Goal: Answer question/provide support

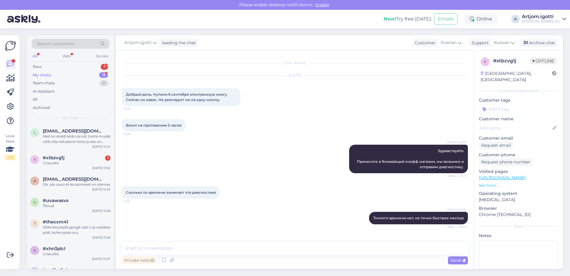
scroll to position [20, 0]
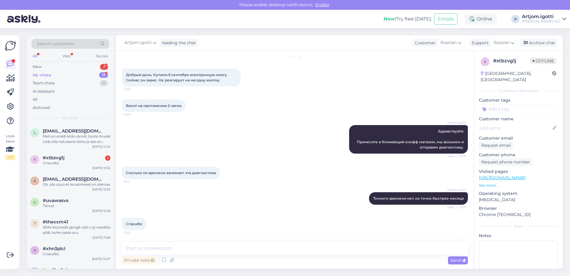
click at [88, 62] on div "Search customers All Web Socials New 2 My chats 11 Team chats 0 AI Assistant Al…" at bounding box center [70, 79] width 87 height 89
click at [85, 68] on div "New 2" at bounding box center [70, 67] width 78 height 8
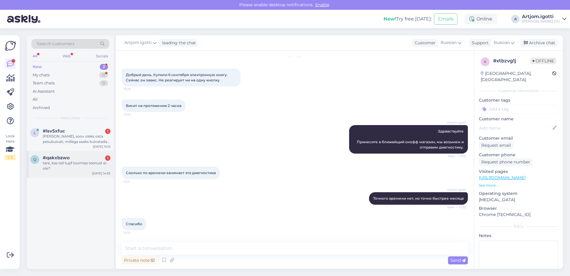
click at [84, 162] on div "tere, kas teil tupf toomise teenust ei ole?" at bounding box center [77, 165] width 68 height 11
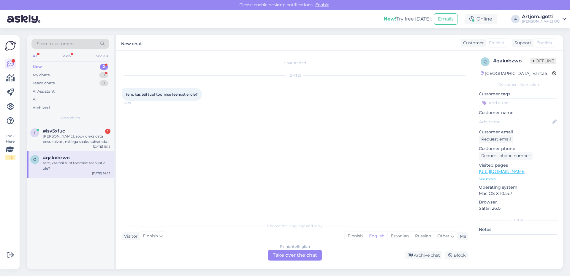
click at [311, 252] on div "Finnish to English Take over the chat" at bounding box center [295, 255] width 54 height 11
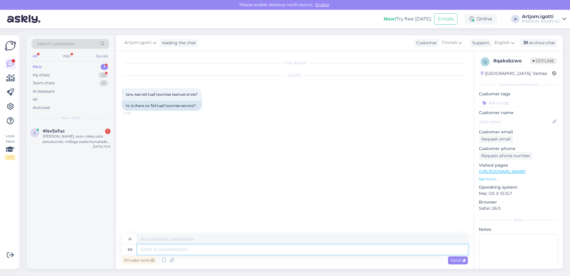
click at [233, 246] on textarea at bounding box center [302, 249] width 331 height 10
click at [457, 42] on span "Finnish" at bounding box center [449, 42] width 15 height 7
click at [210, 246] on textarea at bounding box center [302, 249] width 331 height 10
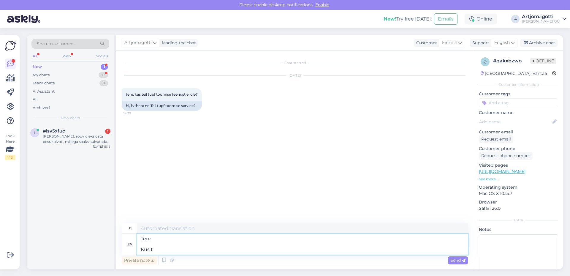
type textarea "Tere [PERSON_NAME]"
type textarea "Tere Kus"
type textarea "Tere Kus teie el"
type textarea "Tere Kus teie"
type textarea "Tere Kus teie elate/"
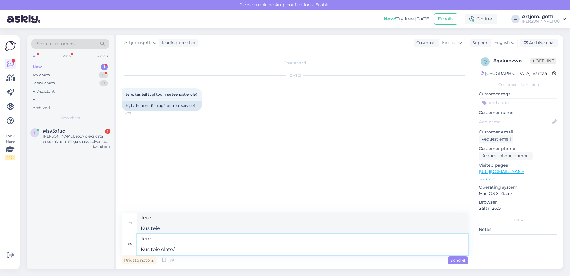
type textarea "Tere Kus teie elate/"
type textarea "Tere Kus teie elate?"
type textarea "Tere Kus sinun riemuissaan?"
click at [461, 263] on span "Send" at bounding box center [457, 259] width 15 height 5
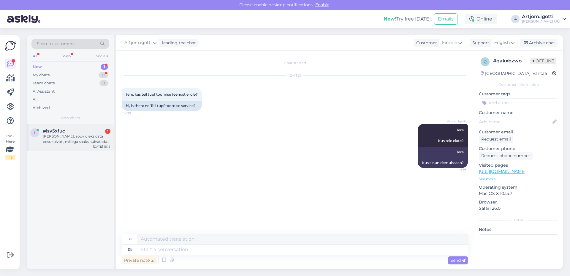
click at [92, 132] on div "#lsv5xfuc 1" at bounding box center [77, 130] width 68 height 5
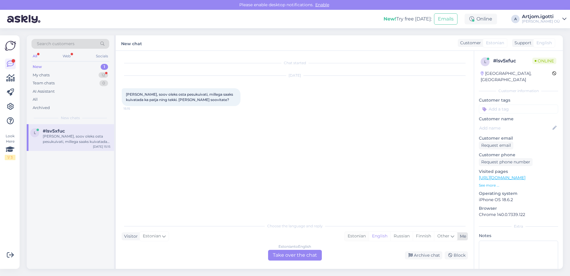
click at [359, 233] on div "Estonian" at bounding box center [357, 236] width 24 height 9
click at [301, 257] on div "Estonian to Estonian Take over the chat" at bounding box center [295, 255] width 54 height 11
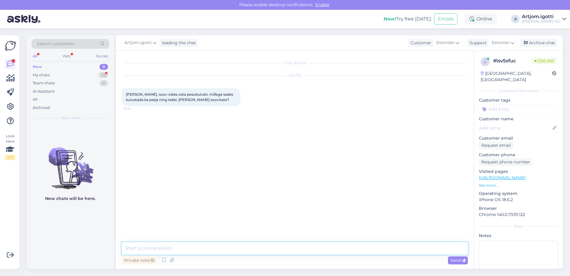
click at [218, 251] on textarea at bounding box center [295, 248] width 346 height 12
type textarea "Tere Ei ole kulnud, et mõningatel ei tohi"
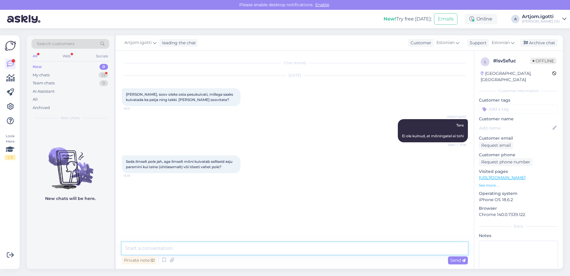
click at [195, 250] on textarea at bounding box center [295, 248] width 346 height 12
type textarea "See võib täesti olla nii, aga seda andmetest kuskil ei ole."
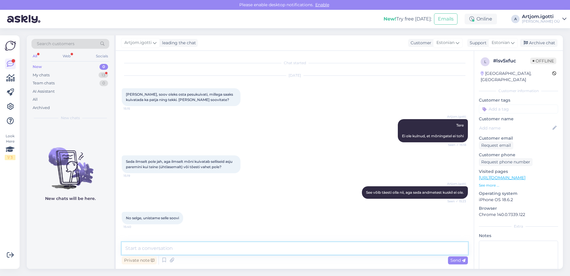
scroll to position [20, 0]
